Goal: Information Seeking & Learning: Compare options

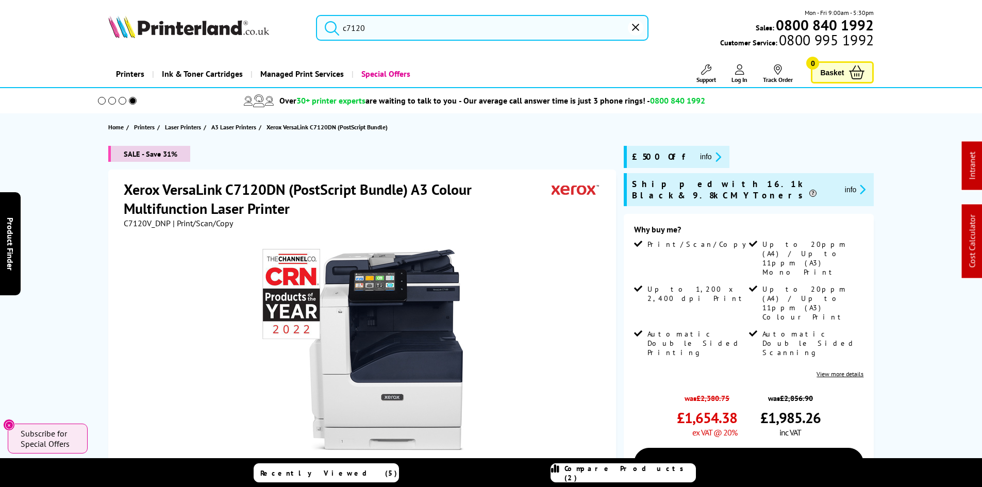
drag, startPoint x: 0, startPoint y: 0, endPoint x: 388, endPoint y: 31, distance: 389.4
click at [388, 31] on input "c7120" at bounding box center [482, 28] width 333 height 26
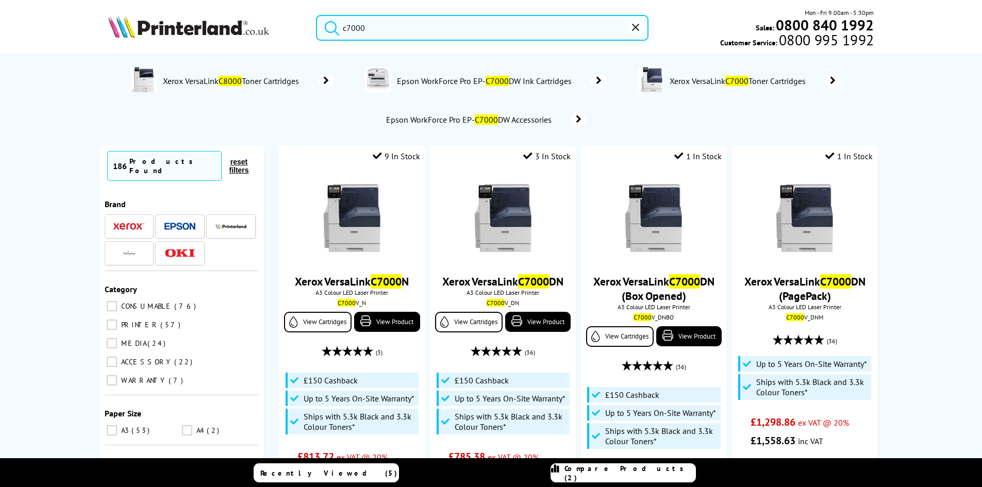
type input "c7000"
click at [194, 19] on img at bounding box center [188, 26] width 161 height 23
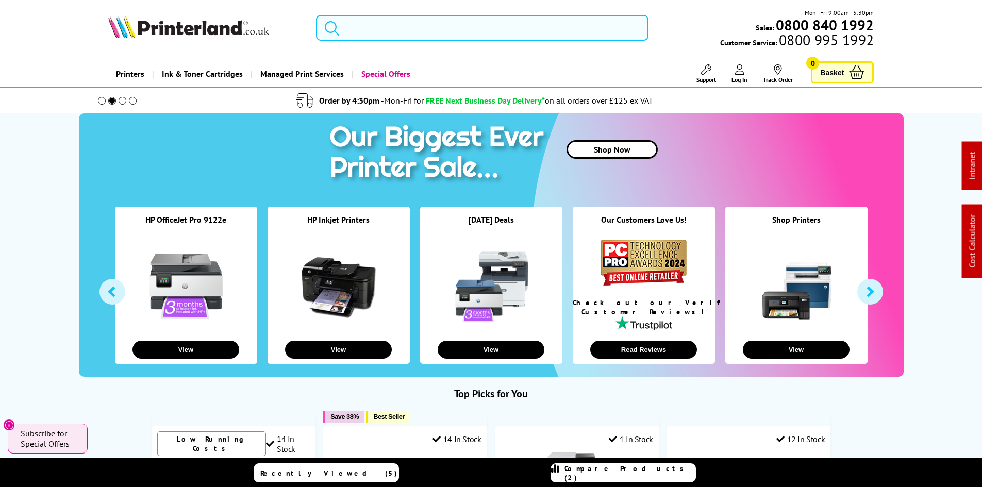
click at [369, 30] on input "search" at bounding box center [482, 28] width 333 height 26
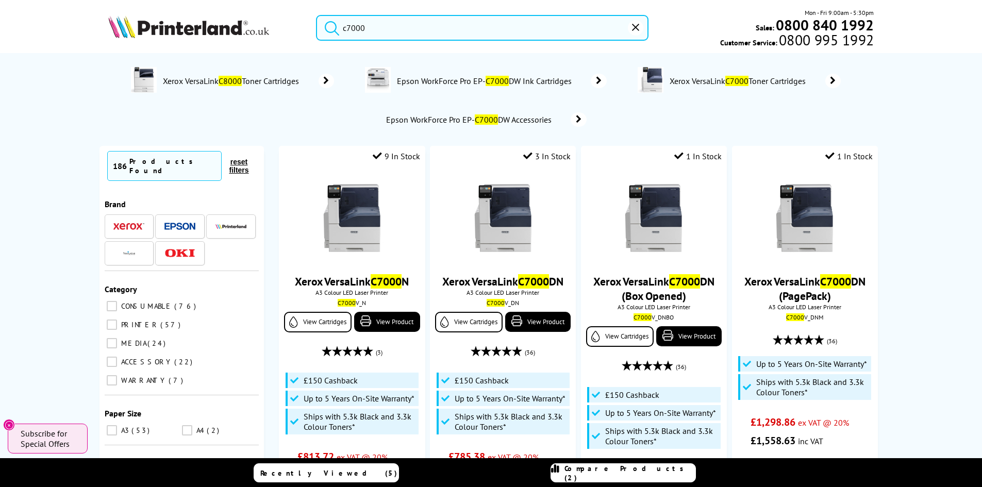
click at [364, 31] on input "c7000" at bounding box center [482, 28] width 333 height 26
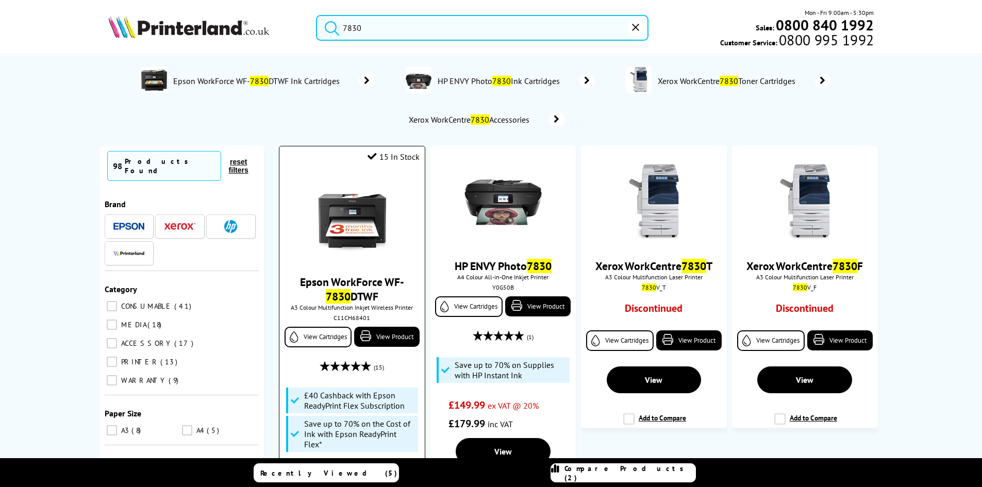
type input "7830"
click at [335, 219] on img at bounding box center [351, 218] width 77 height 77
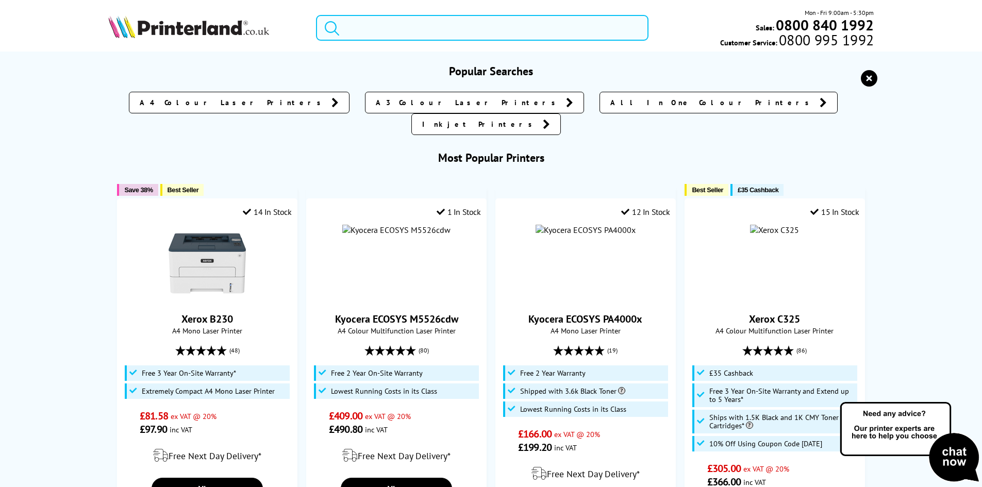
click at [358, 35] on input "search" at bounding box center [482, 28] width 333 height 26
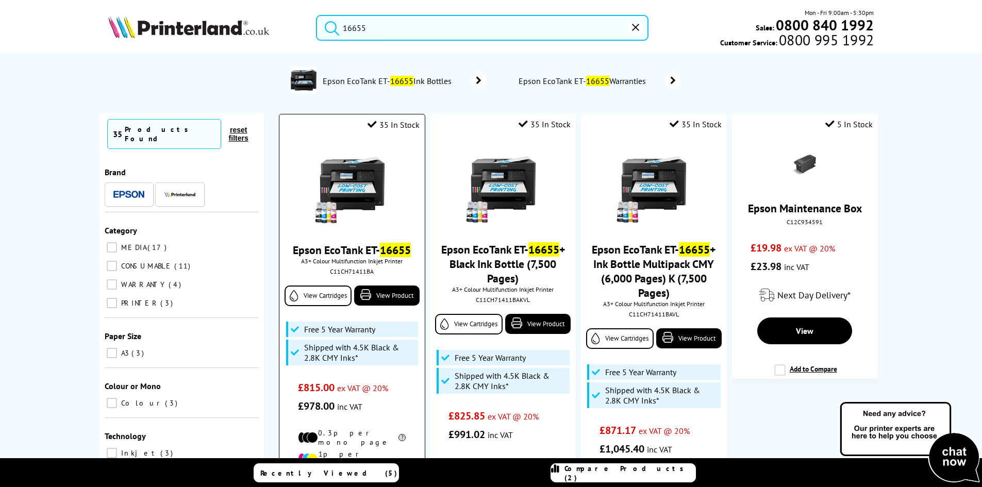
type input "16655"
click at [344, 179] on img at bounding box center [351, 186] width 77 height 77
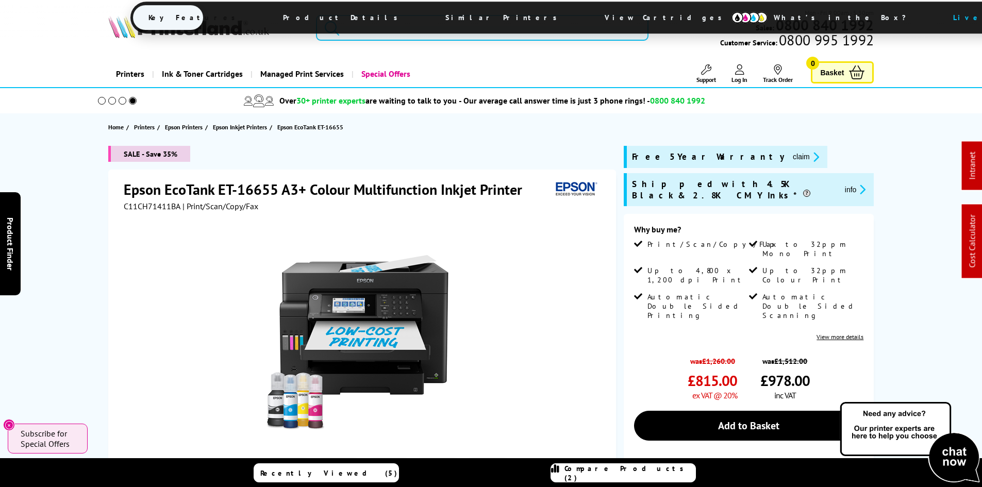
drag, startPoint x: 312, startPoint y: 265, endPoint x: 300, endPoint y: 50, distance: 215.3
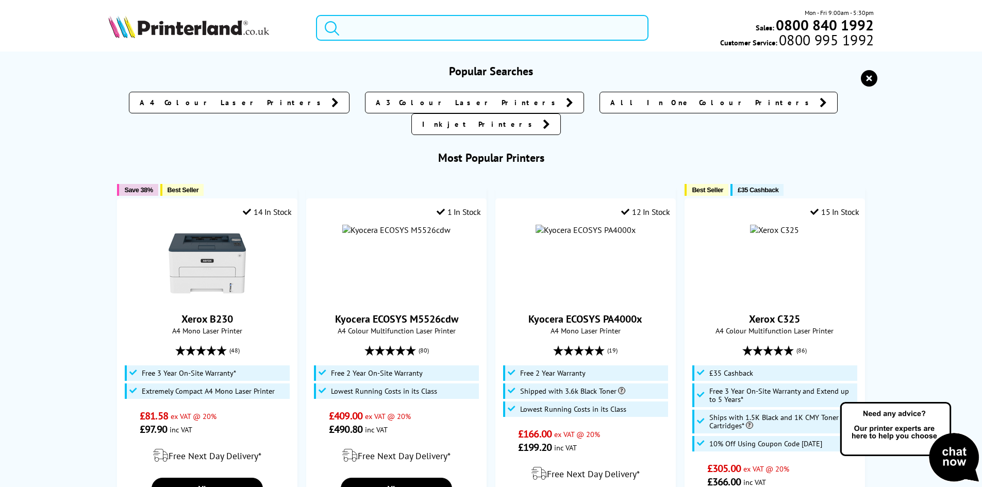
click at [377, 24] on input "search" at bounding box center [482, 28] width 333 height 26
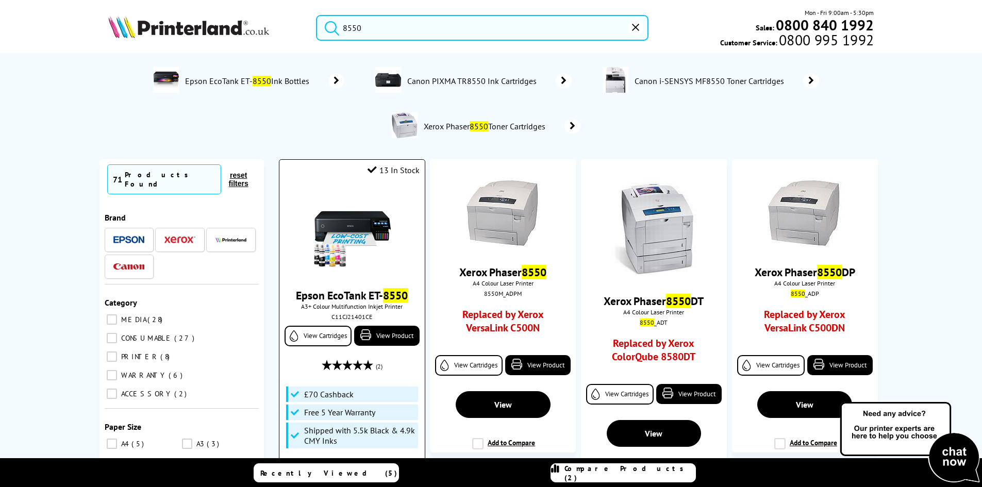
type input "8550"
click at [353, 230] on img at bounding box center [351, 231] width 77 height 77
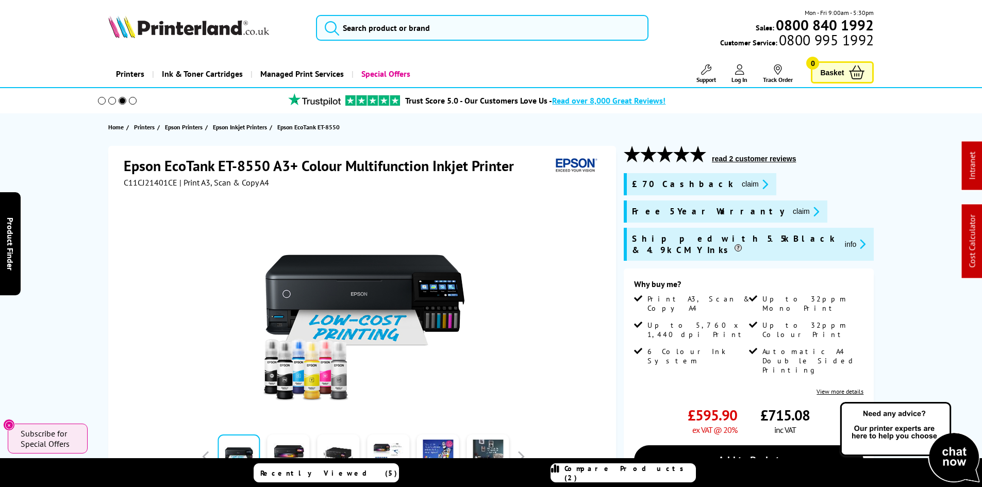
click at [82, 191] on div "Epson EcoTank ET-8550 A3+ Colour Multifunction Inkjet Printer C11CJ21401CE | Pr…" at bounding box center [491, 405] width 825 height 518
click at [169, 26] on img at bounding box center [188, 26] width 161 height 23
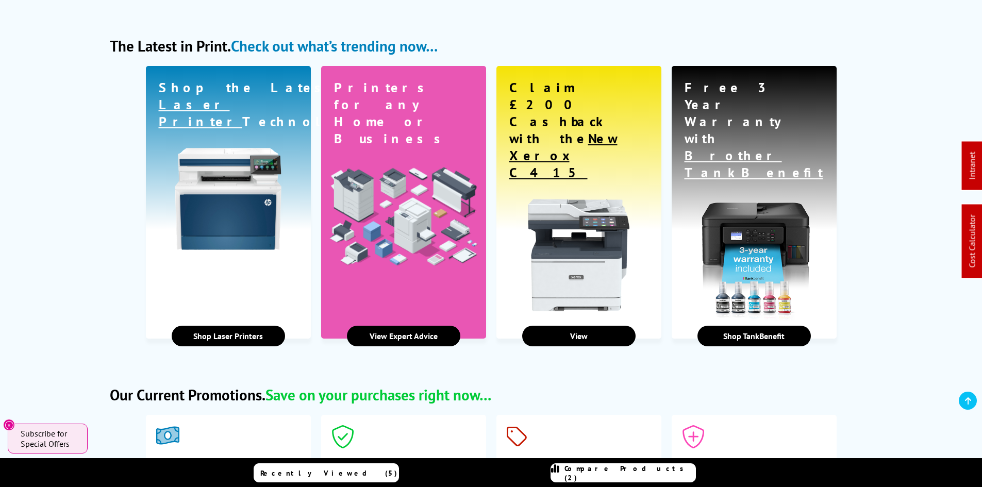
scroll to position [1701, 0]
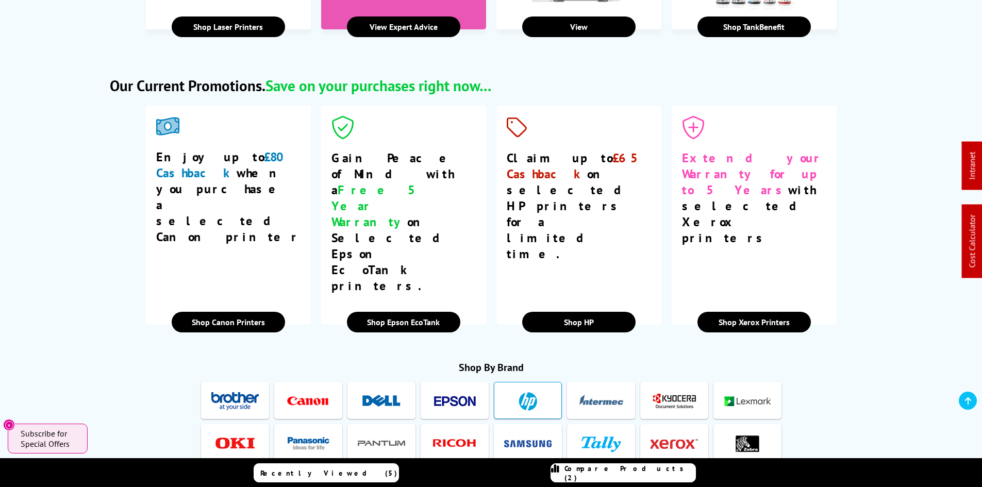
click at [522, 392] on img at bounding box center [527, 401] width 47 height 19
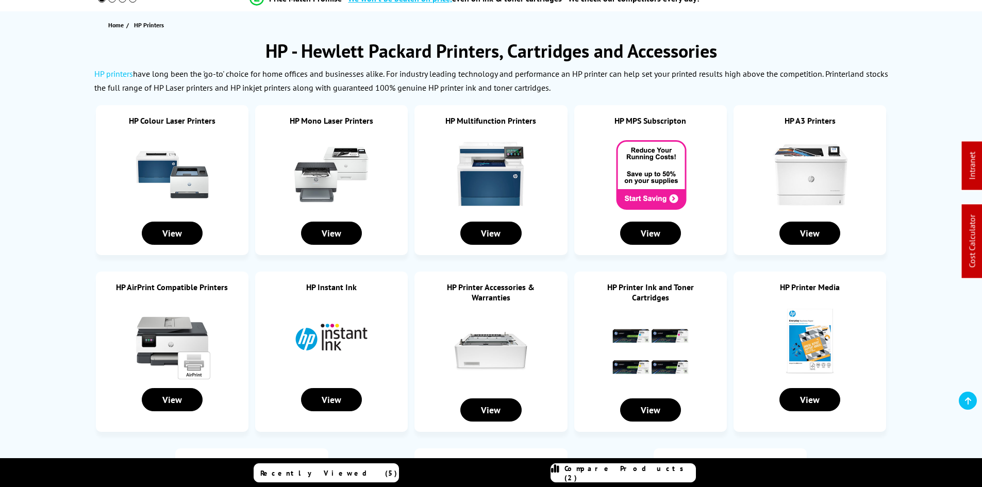
scroll to position [103, 0]
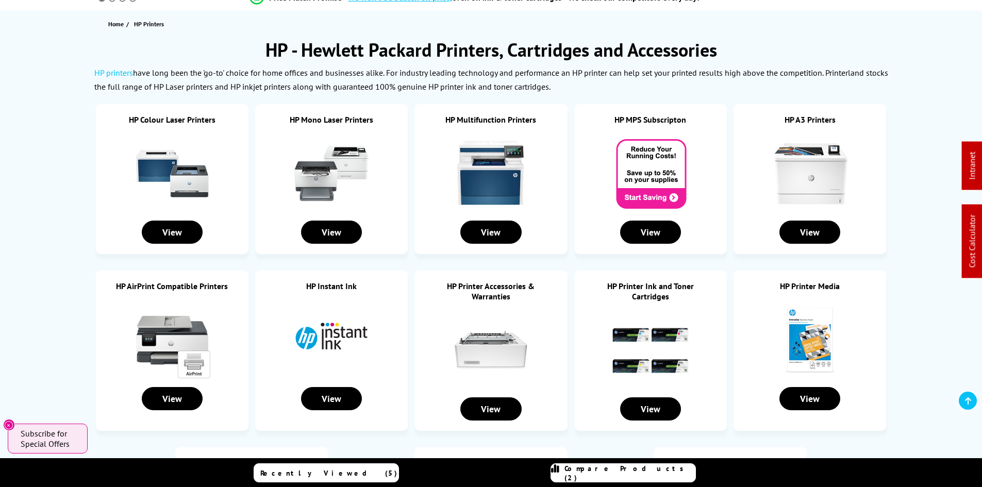
click at [804, 183] on img at bounding box center [809, 173] width 77 height 77
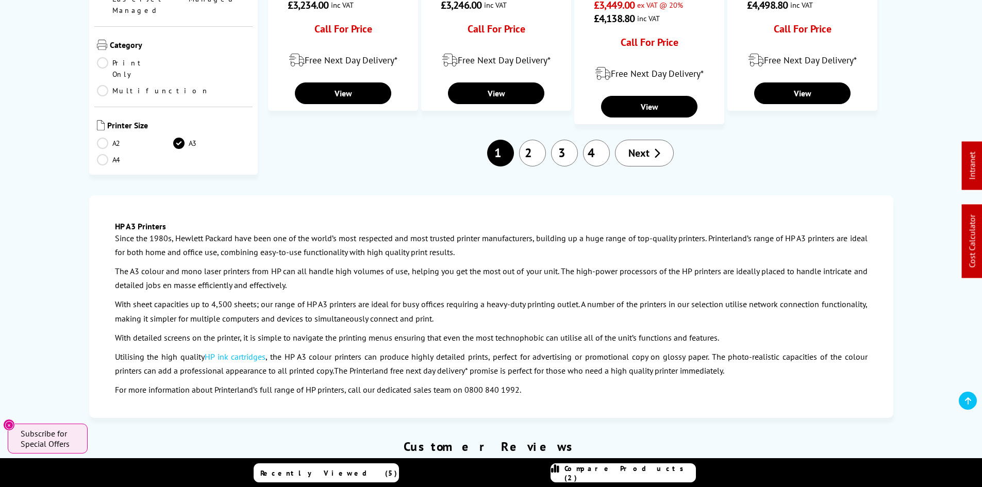
scroll to position [1237, 0]
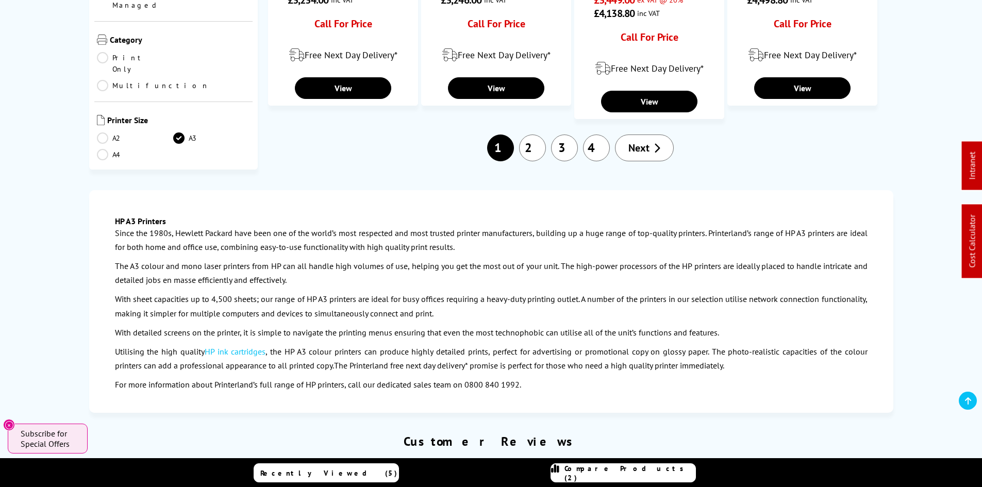
click at [632, 141] on span "Next" at bounding box center [638, 147] width 21 height 13
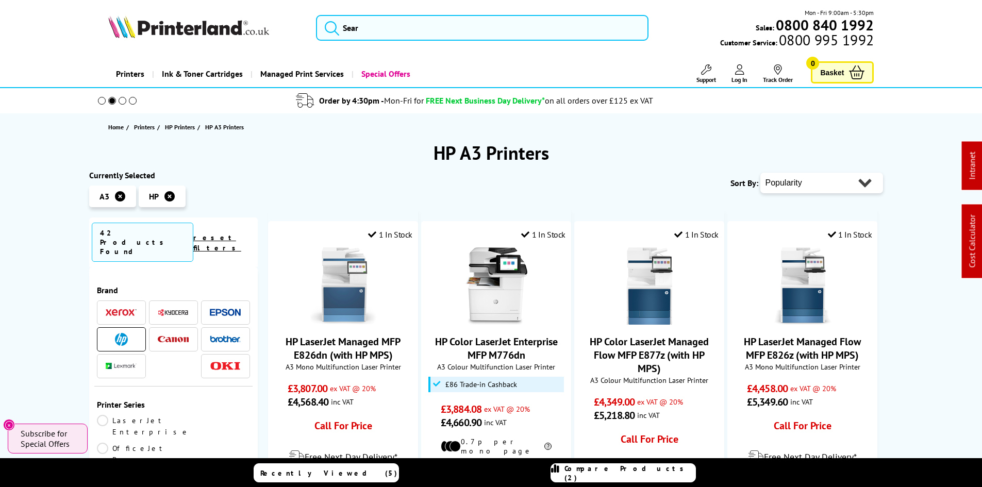
click at [788, 189] on select "Popularity Rating Price - Low to High Price - High to Low Running Costs - Low t…" at bounding box center [821, 183] width 123 height 21
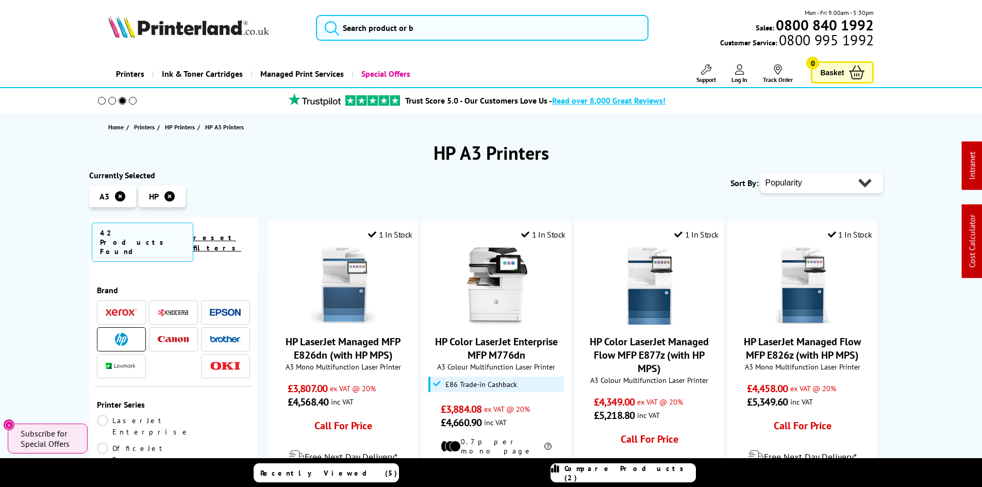
select select "Price Ascending"
click at [760, 173] on select "Popularity Rating Price - Low to High Price - High to Low Running Costs - Low t…" at bounding box center [821, 183] width 123 height 21
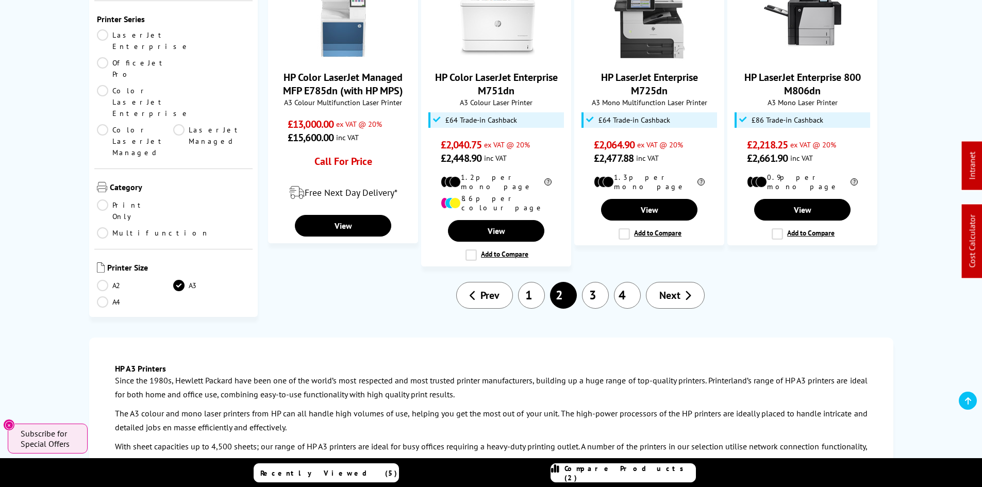
scroll to position [1031, 0]
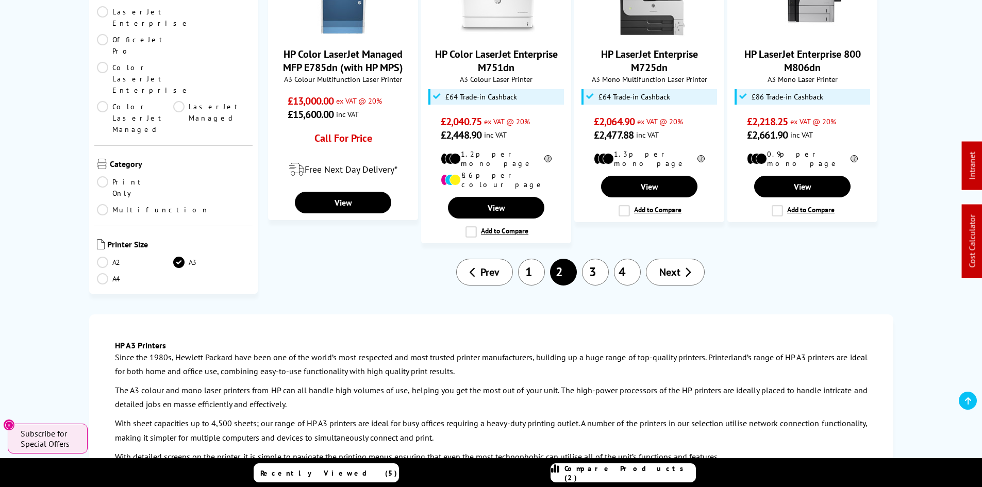
click at [660, 266] on span "Next" at bounding box center [669, 272] width 21 height 13
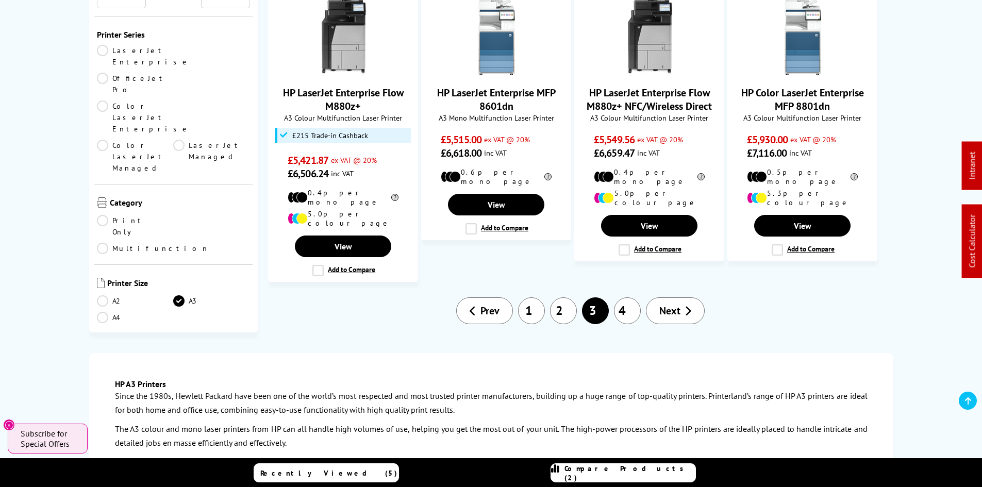
scroll to position [928, 0]
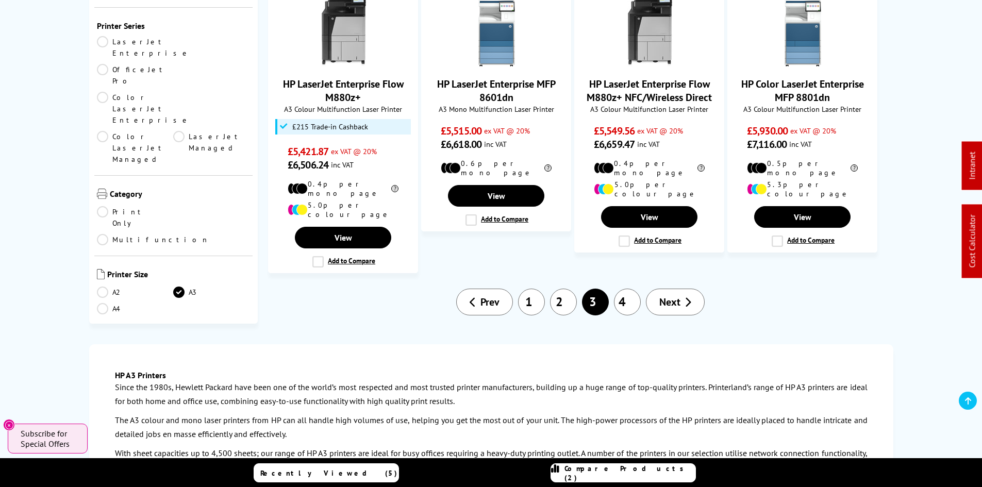
click at [537, 289] on link "1" at bounding box center [531, 302] width 27 height 27
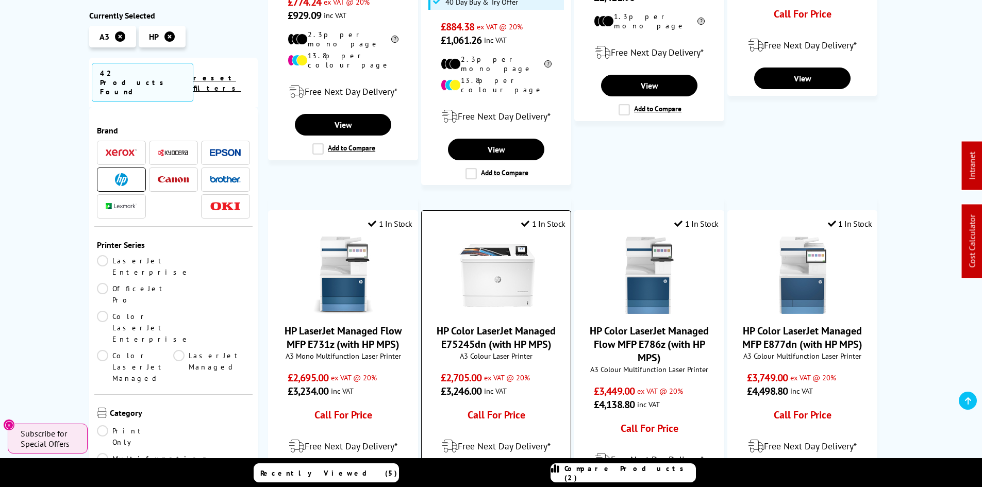
scroll to position [980, 0]
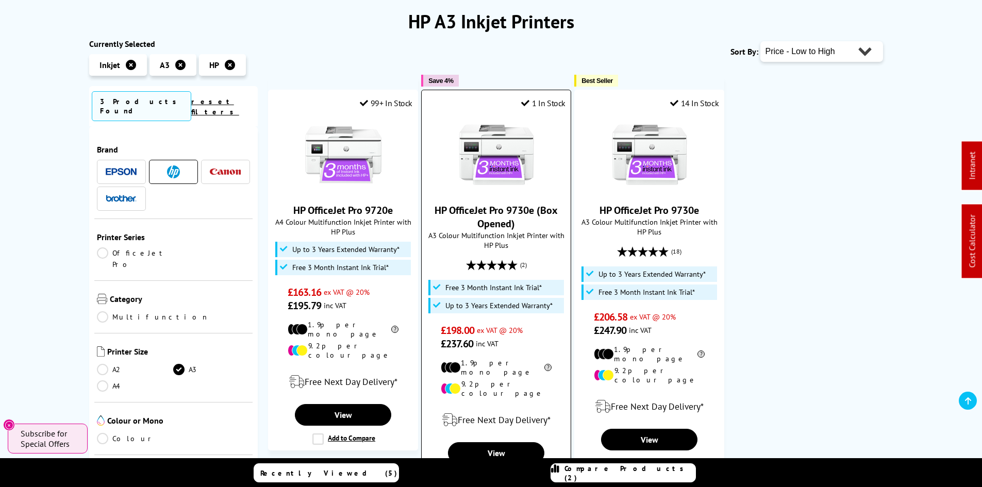
scroll to position [10, 0]
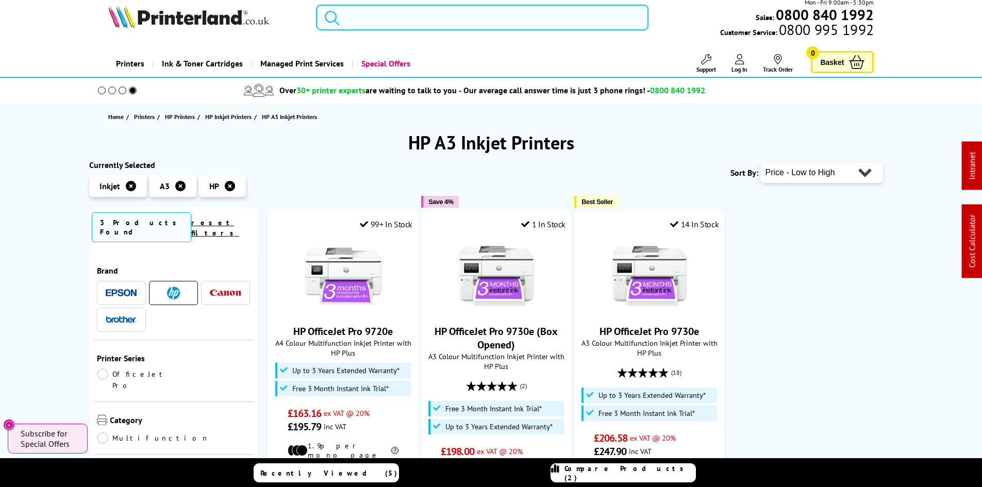
click at [359, 28] on input "search" at bounding box center [482, 18] width 333 height 26
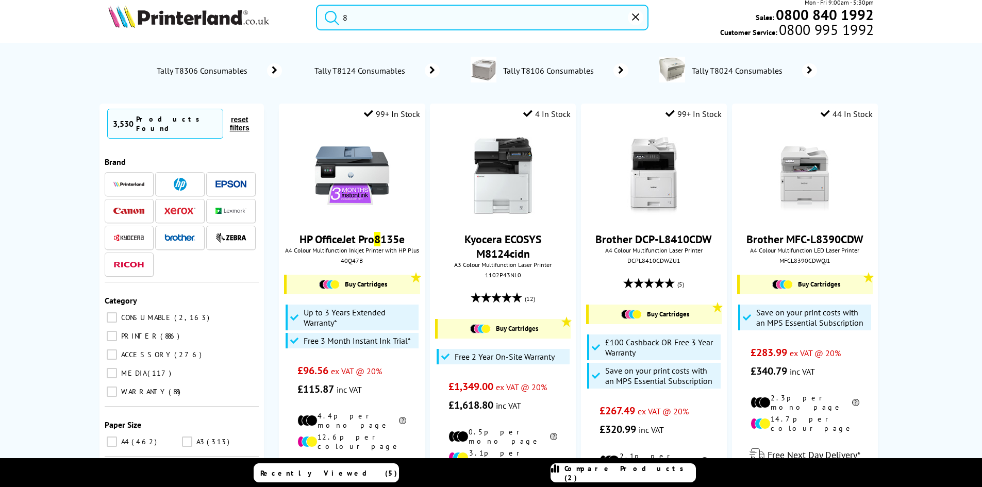
scroll to position [0, 0]
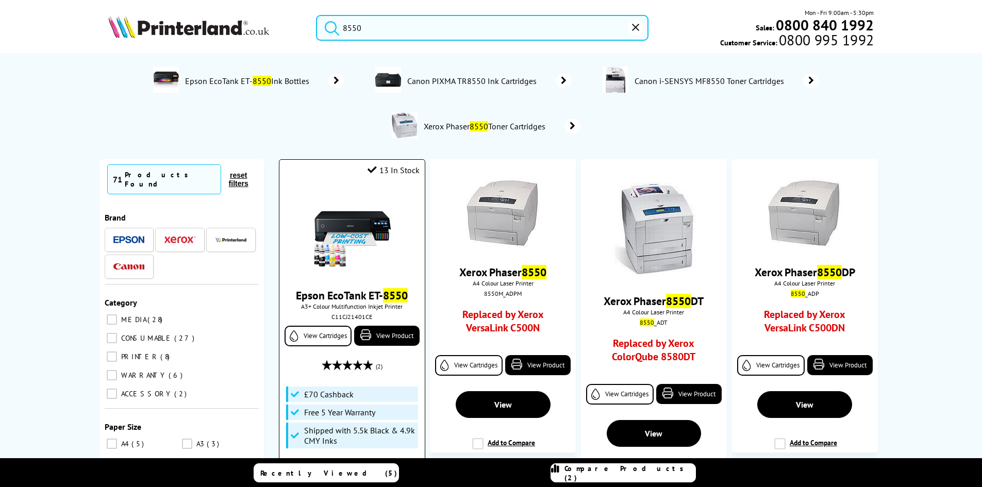
type input "8550"
click at [360, 225] on img at bounding box center [351, 231] width 77 height 77
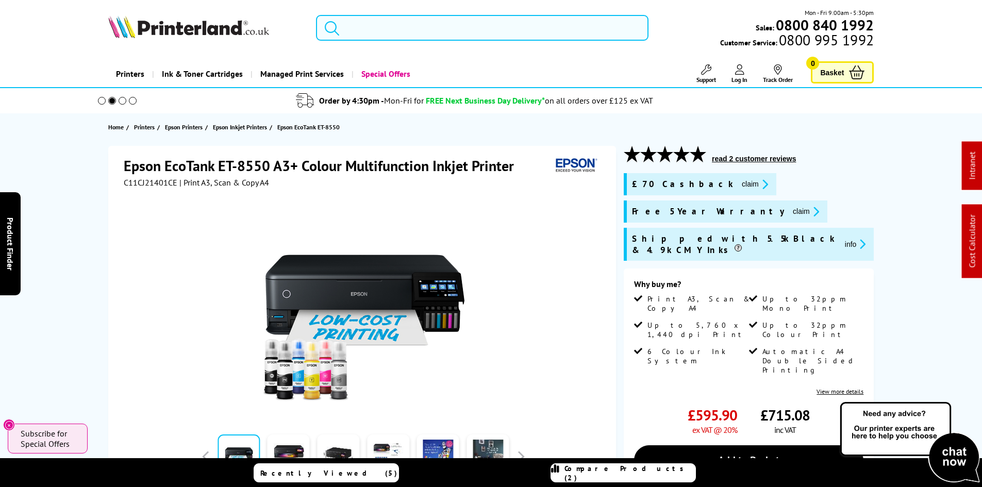
click at [383, 33] on input "search" at bounding box center [482, 28] width 333 height 26
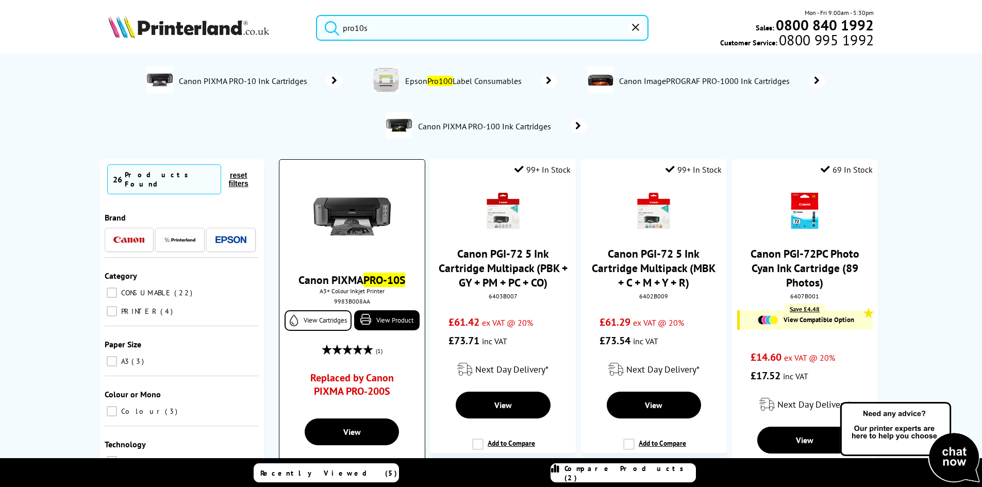
type input "pro10s"
click at [372, 222] on img at bounding box center [351, 216] width 77 height 77
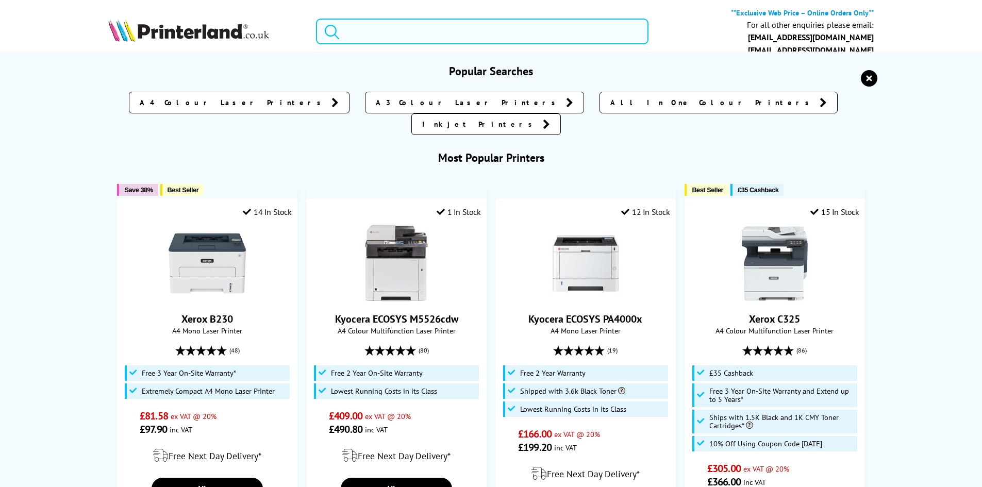
click at [360, 37] on input "search" at bounding box center [482, 32] width 333 height 26
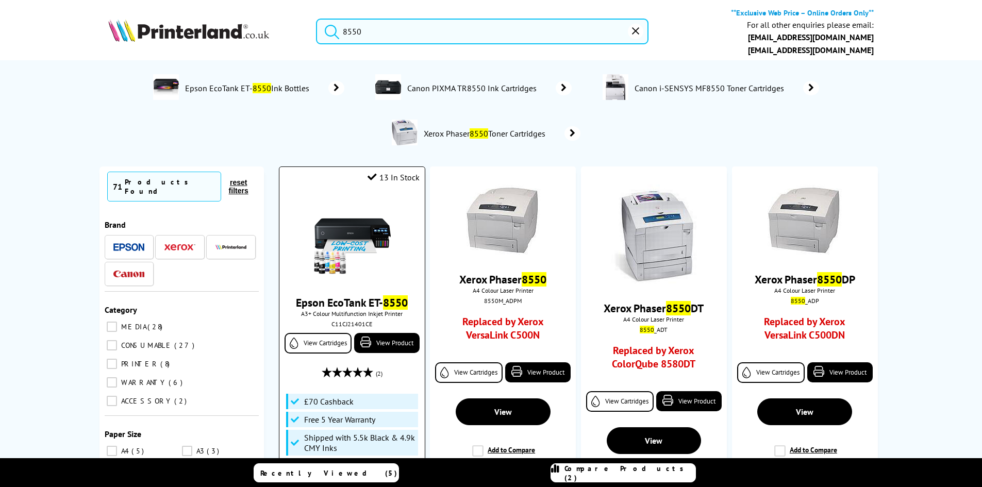
type input "8550"
click at [337, 228] on img at bounding box center [351, 239] width 77 height 77
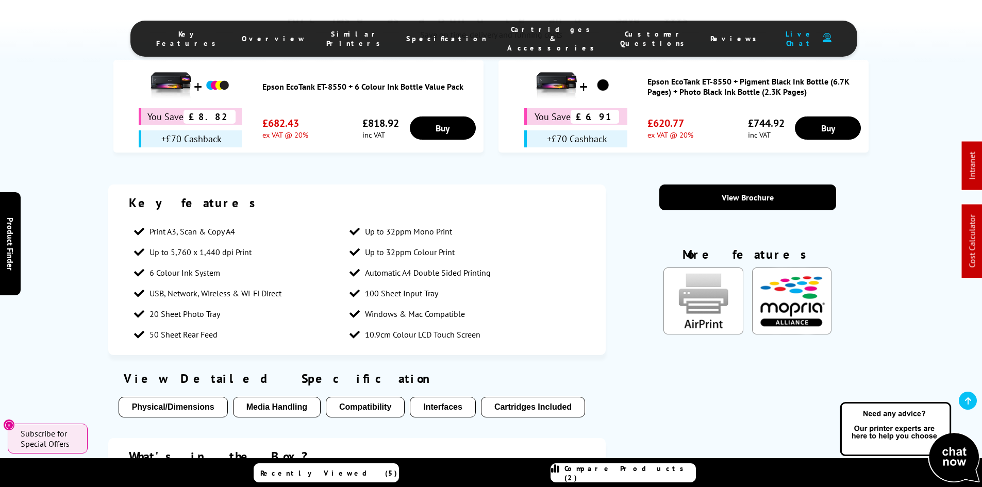
click at [509, 37] on span "Cartridges & Accessories" at bounding box center [553, 39] width 92 height 28
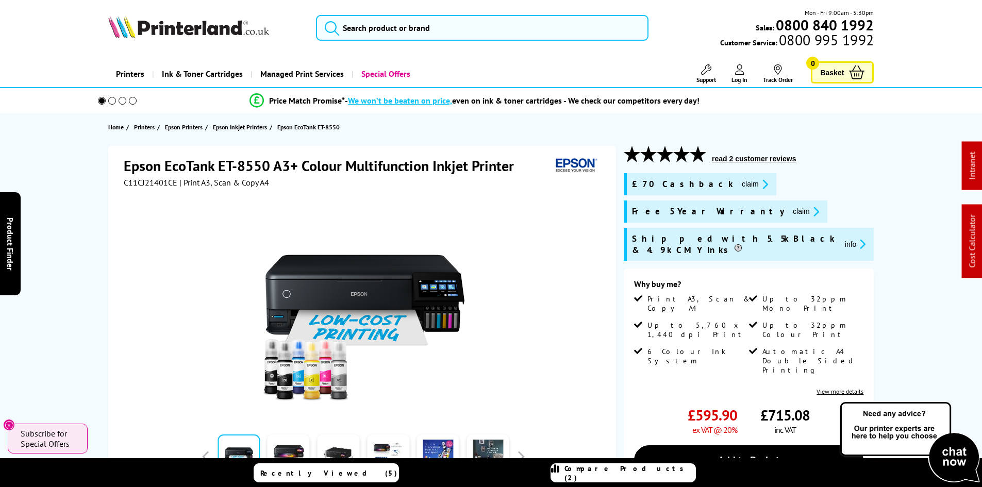
drag, startPoint x: 70, startPoint y: 345, endPoint x: 55, endPoint y: 125, distance: 220.6
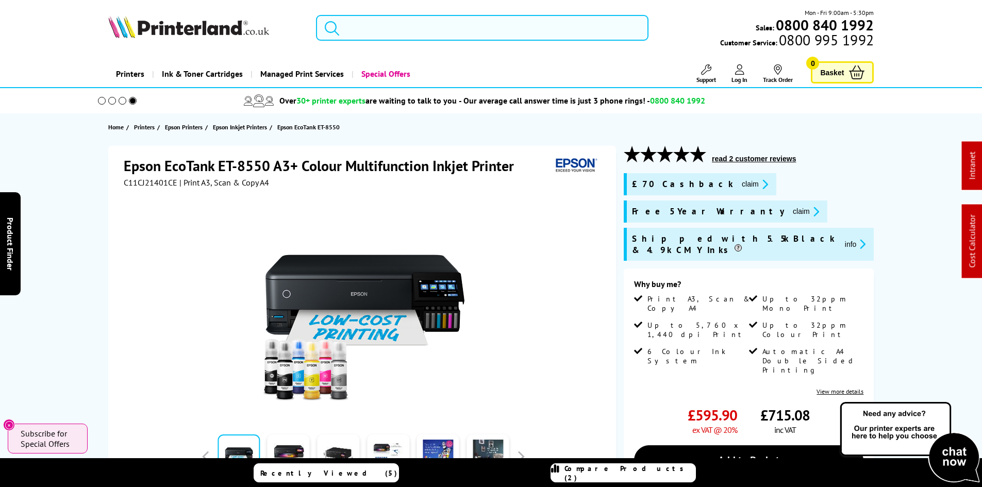
click at [79, 204] on div "Epson EcoTank ET-8550 A3+ Colour Multifunction Inkjet Printer C11CJ21401CE | Pr…" at bounding box center [491, 405] width 825 height 518
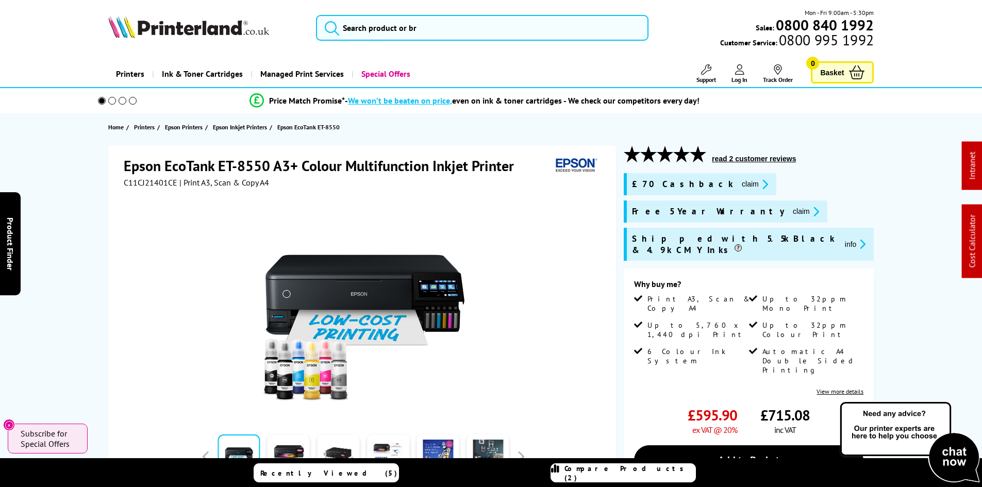
click at [79, 204] on div "Epson EcoTank ET-8550 A3+ Colour Multifunction Inkjet Printer C11CJ21401CE | Pr…" at bounding box center [491, 405] width 825 height 518
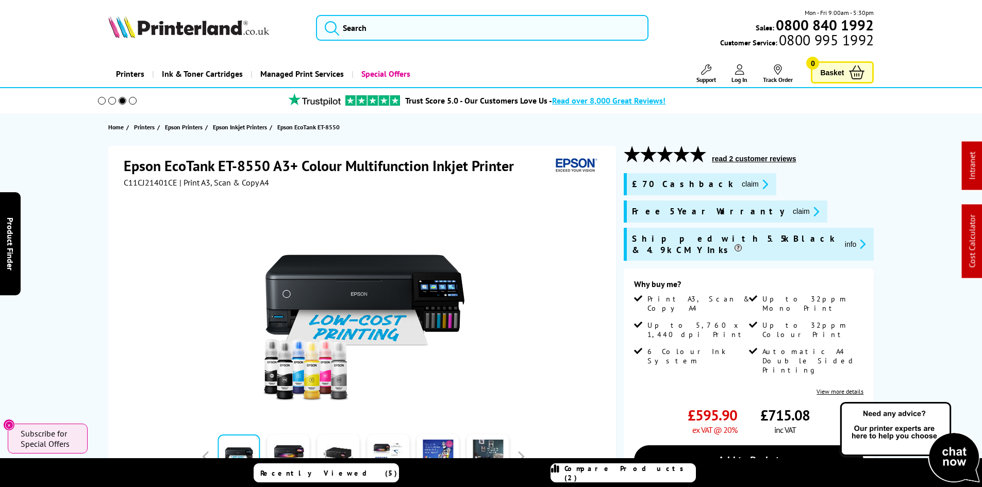
click at [191, 34] on img at bounding box center [188, 26] width 161 height 23
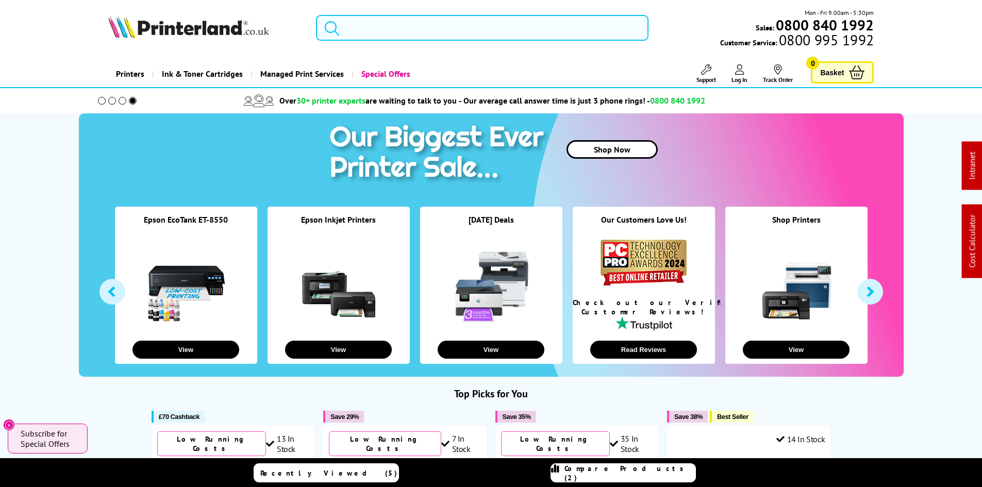
click at [366, 32] on input "search" at bounding box center [482, 28] width 333 height 26
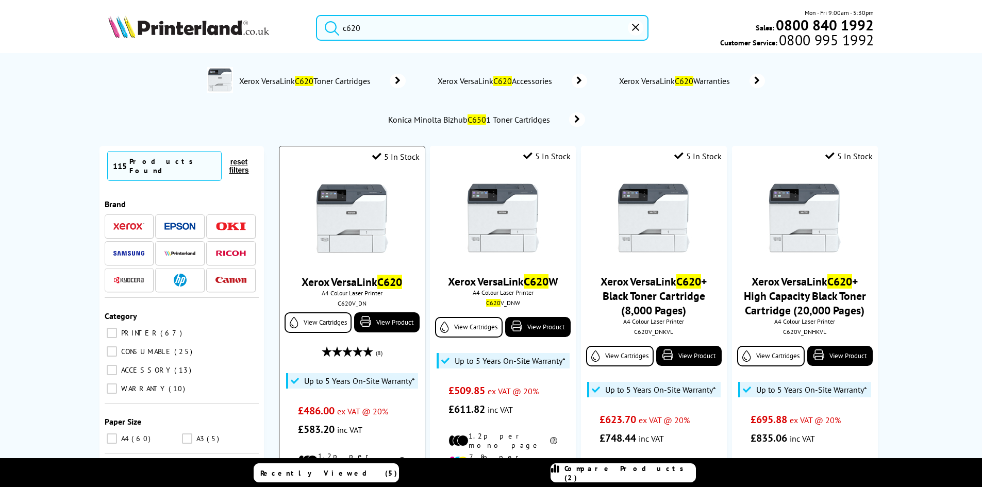
type input "c620"
click at [335, 221] on img at bounding box center [351, 218] width 77 height 77
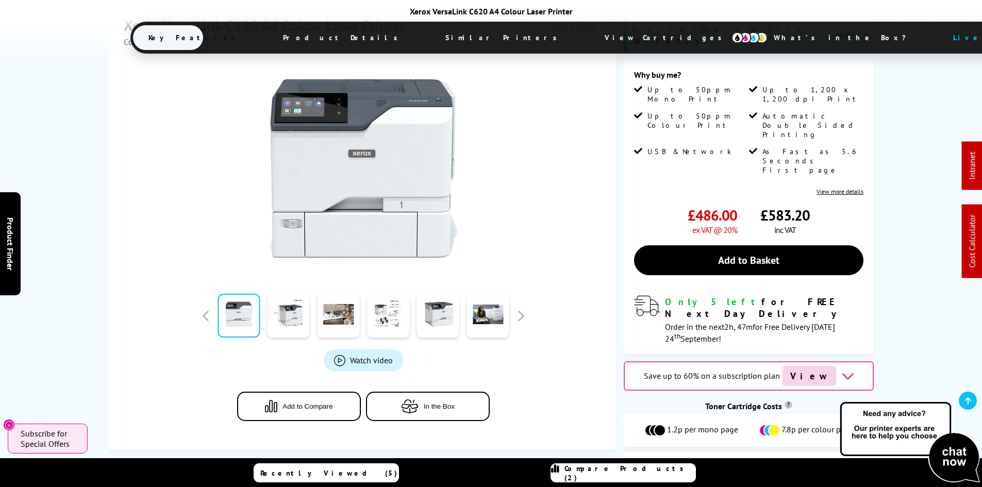
scroll to position [464, 0]
